Goal: Task Accomplishment & Management: Use online tool/utility

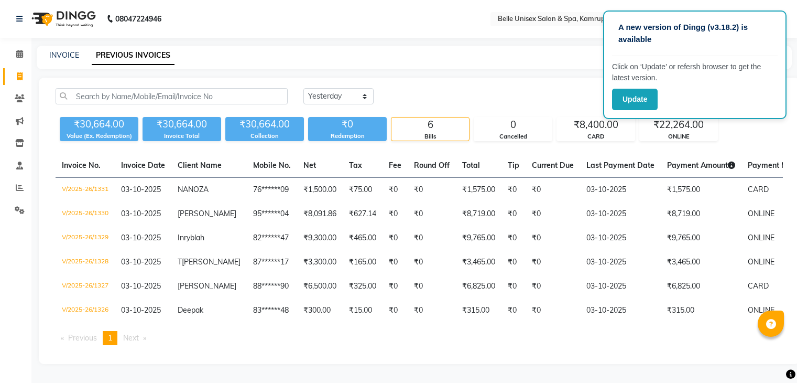
select select "yesterday"
click at [585, 38] on div "A new version of Dingg (v3.18.2) is available Click on ‘Update’ or refersh brow…" at bounding box center [398, 191] width 797 height 383
click at [639, 97] on button "Update" at bounding box center [635, 99] width 46 height 21
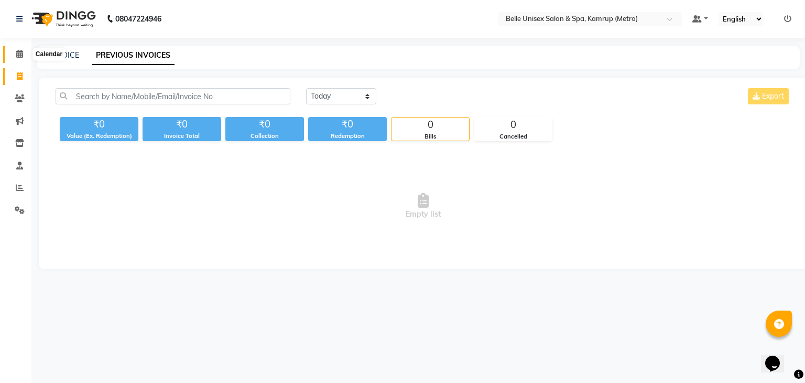
click at [19, 52] on icon at bounding box center [19, 54] width 7 height 8
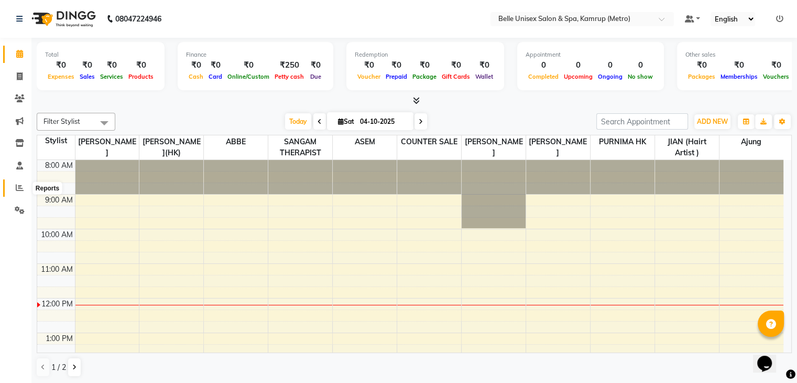
click at [18, 189] on icon at bounding box center [20, 187] width 8 height 8
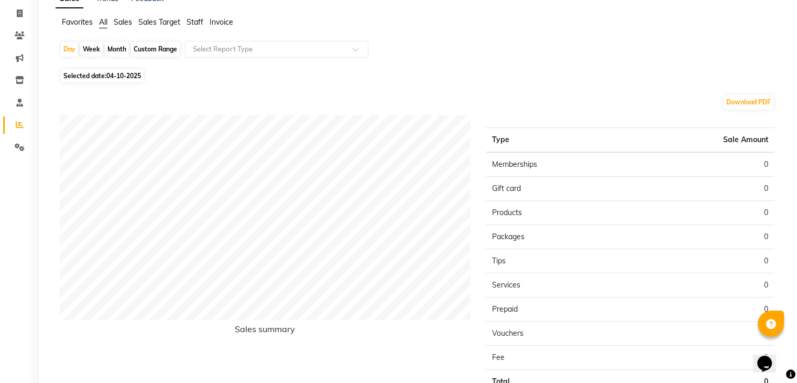
scroll to position [52, 0]
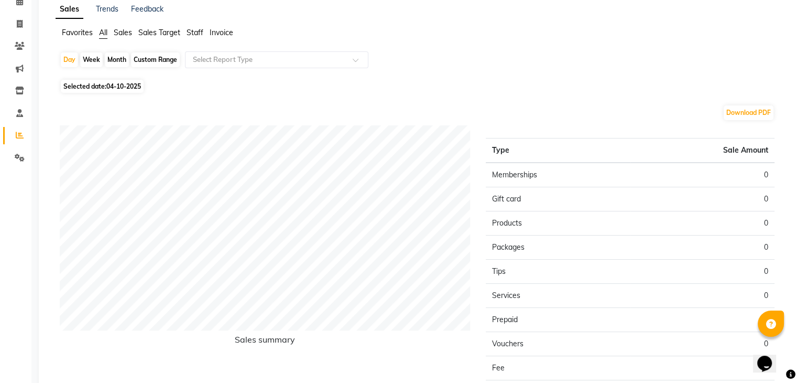
click at [116, 59] on div "Month" at bounding box center [117, 59] width 24 height 15
select select "10"
select select "2025"
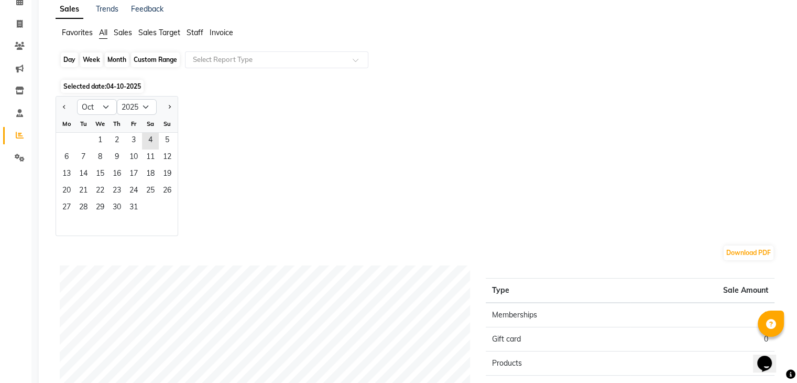
click at [116, 59] on div "Month" at bounding box center [117, 59] width 24 height 15
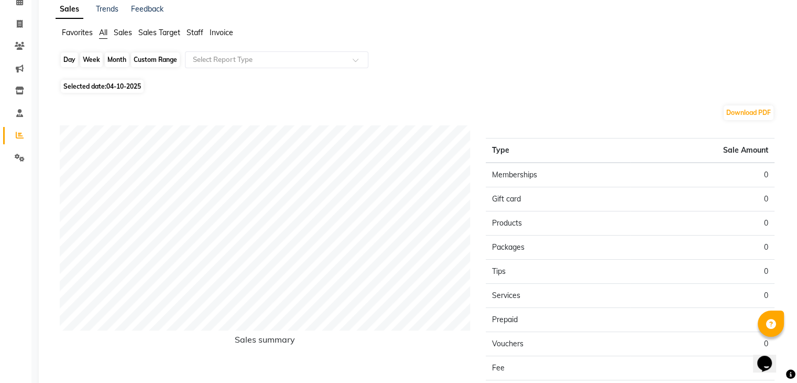
click at [118, 62] on div "Month" at bounding box center [117, 59] width 24 height 15
select select "10"
select select "2025"
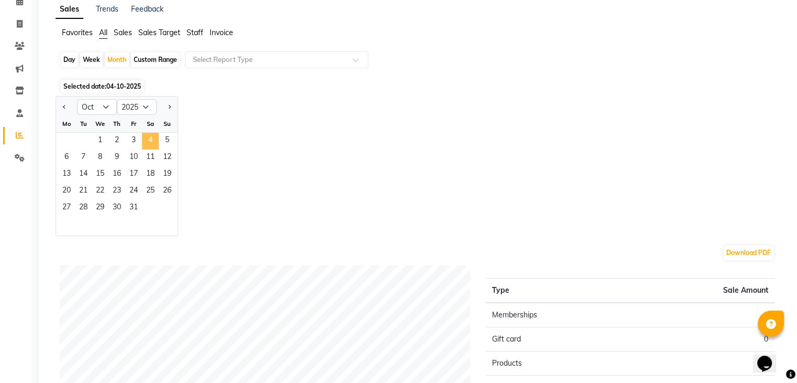
click at [151, 135] on span "4" at bounding box center [150, 141] width 17 height 17
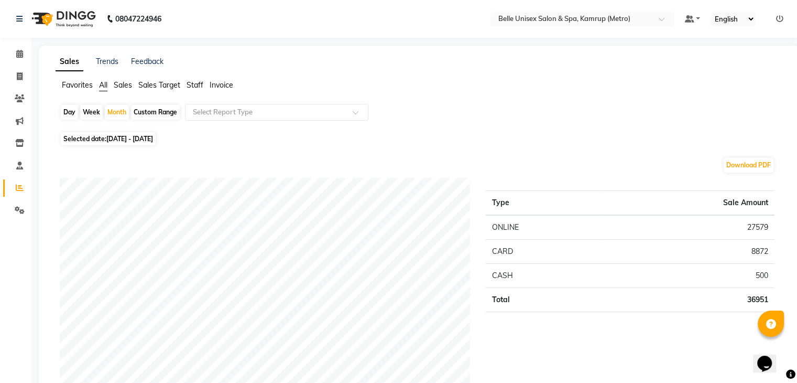
scroll to position [5, 0]
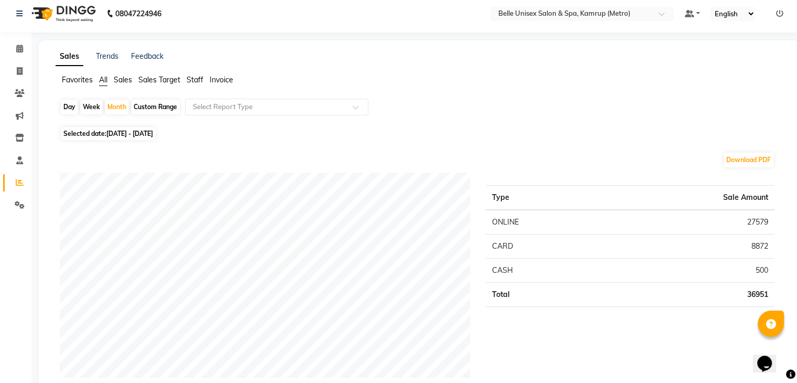
click at [71, 107] on div "Day" at bounding box center [69, 107] width 17 height 15
select select "10"
select select "2025"
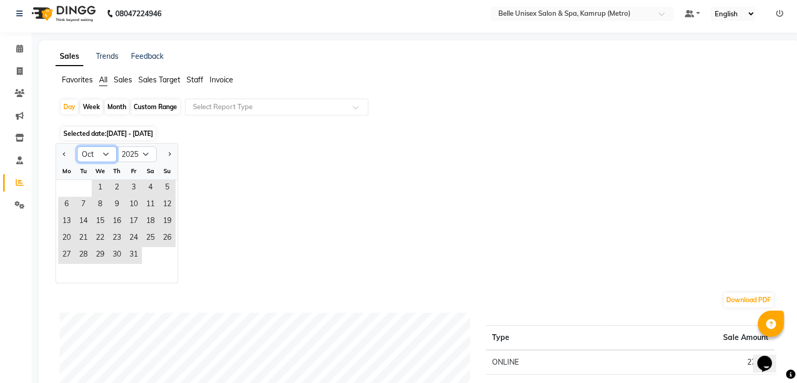
click at [111, 149] on select "Jan Feb Mar Apr May Jun [DATE] Aug Sep Oct Nov Dec" at bounding box center [97, 154] width 40 height 16
select select "9"
click at [77, 146] on select "Jan Feb Mar Apr May Jun [DATE] Aug Sep Oct Nov Dec" at bounding box center [97, 154] width 40 height 16
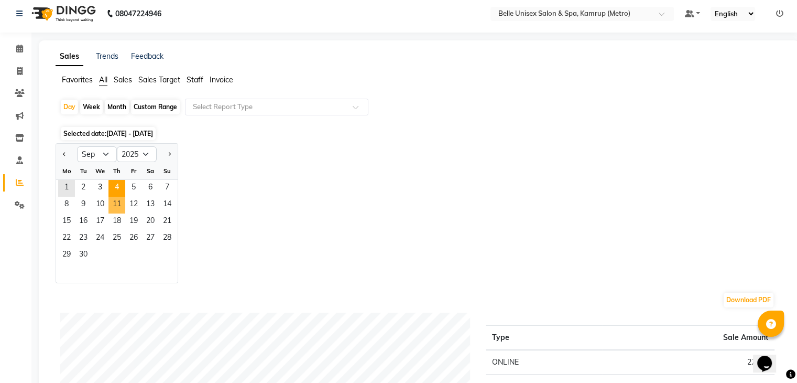
click at [122, 197] on span "11" at bounding box center [117, 205] width 17 height 17
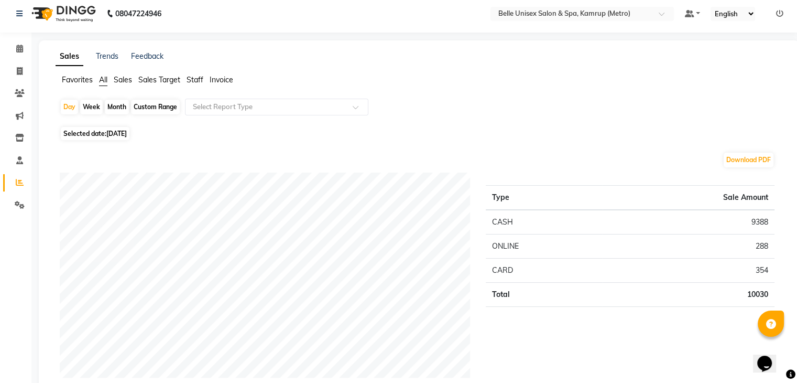
scroll to position [41, 0]
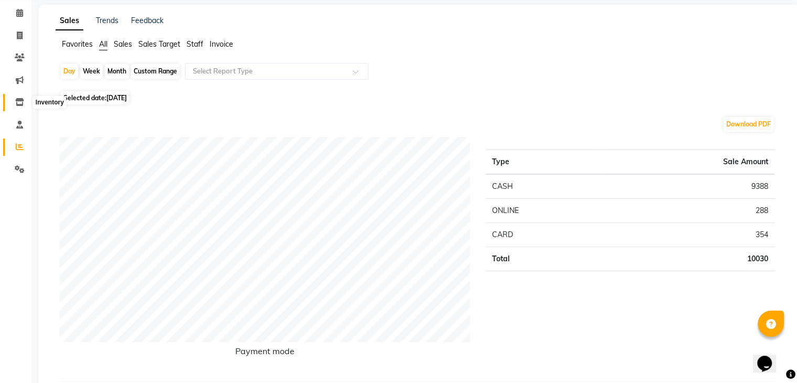
click at [21, 107] on span at bounding box center [19, 102] width 18 height 12
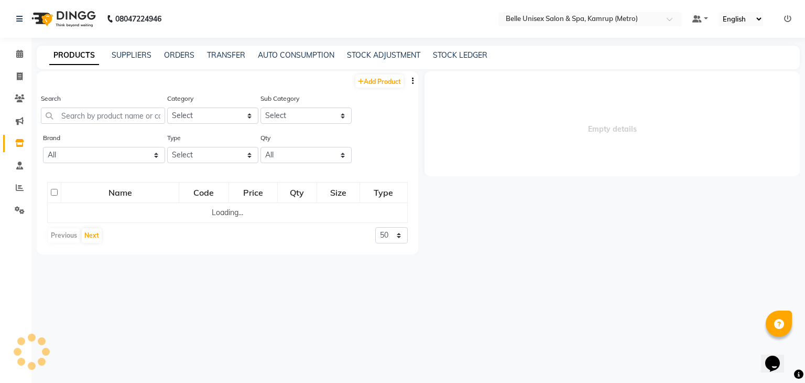
select select
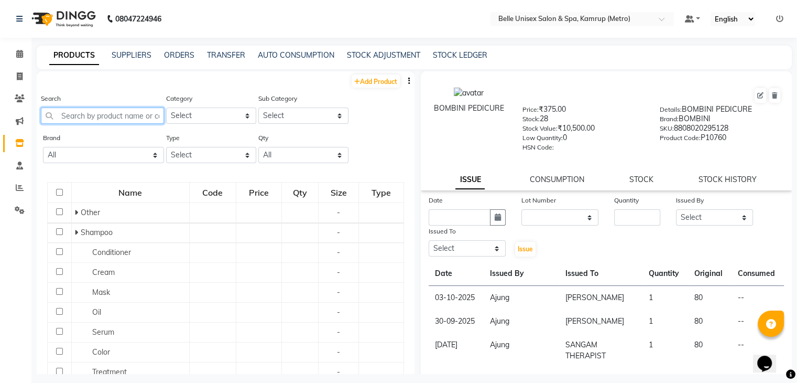
click at [106, 118] on input "text" at bounding box center [102, 115] width 123 height 16
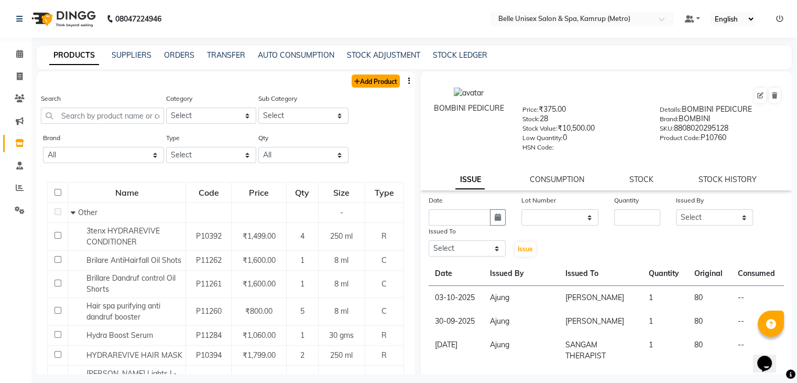
click at [356, 77] on link "Add Product" at bounding box center [376, 80] width 48 height 13
select select "true"
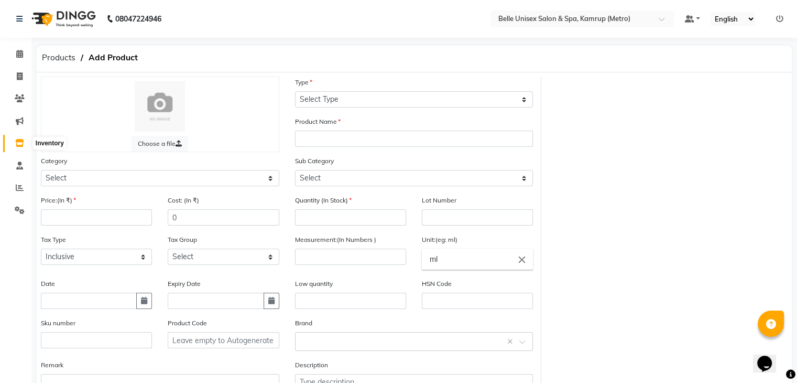
click at [20, 141] on icon at bounding box center [19, 143] width 9 height 8
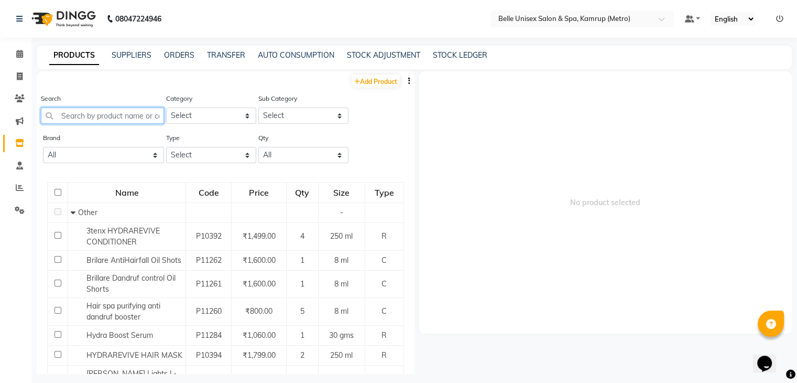
click at [90, 118] on input "text" at bounding box center [102, 115] width 123 height 16
click at [23, 76] on span at bounding box center [19, 77] width 18 height 12
select select "service"
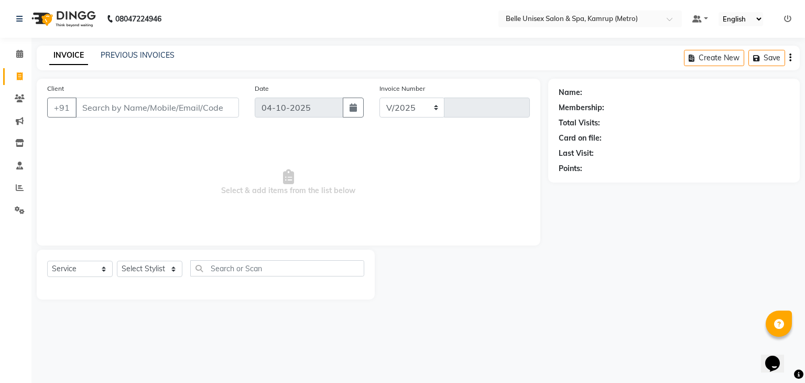
select select "7291"
type input "1332"
